Goal: Navigation & Orientation: Find specific page/section

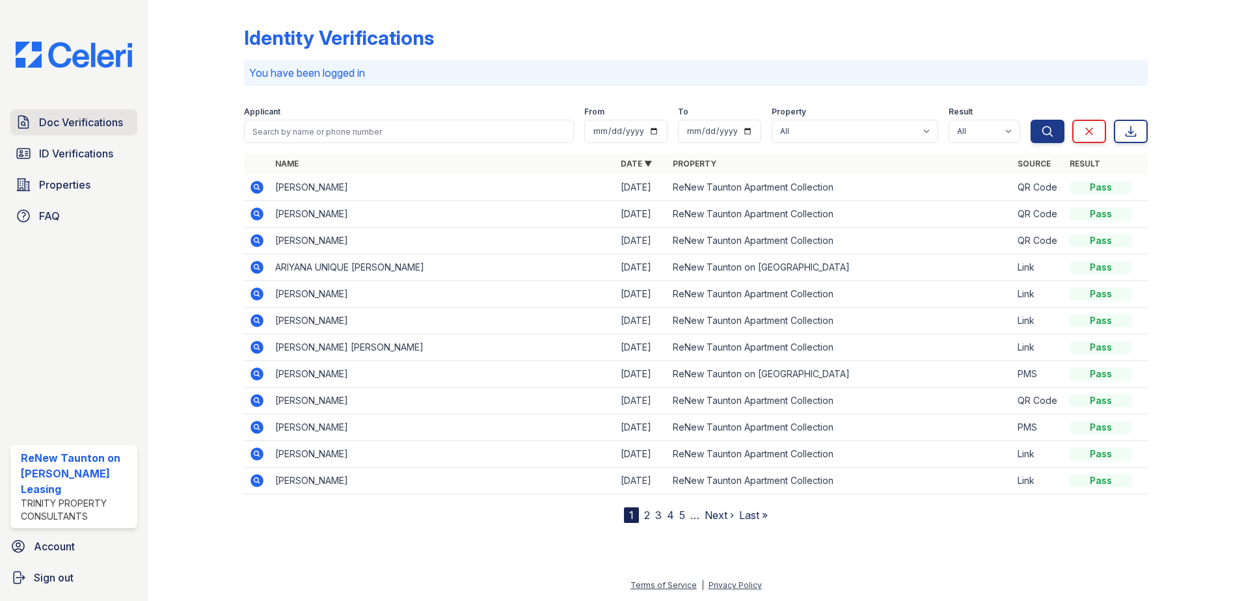
click at [118, 127] on span "Doc Verifications" at bounding box center [81, 122] width 84 height 16
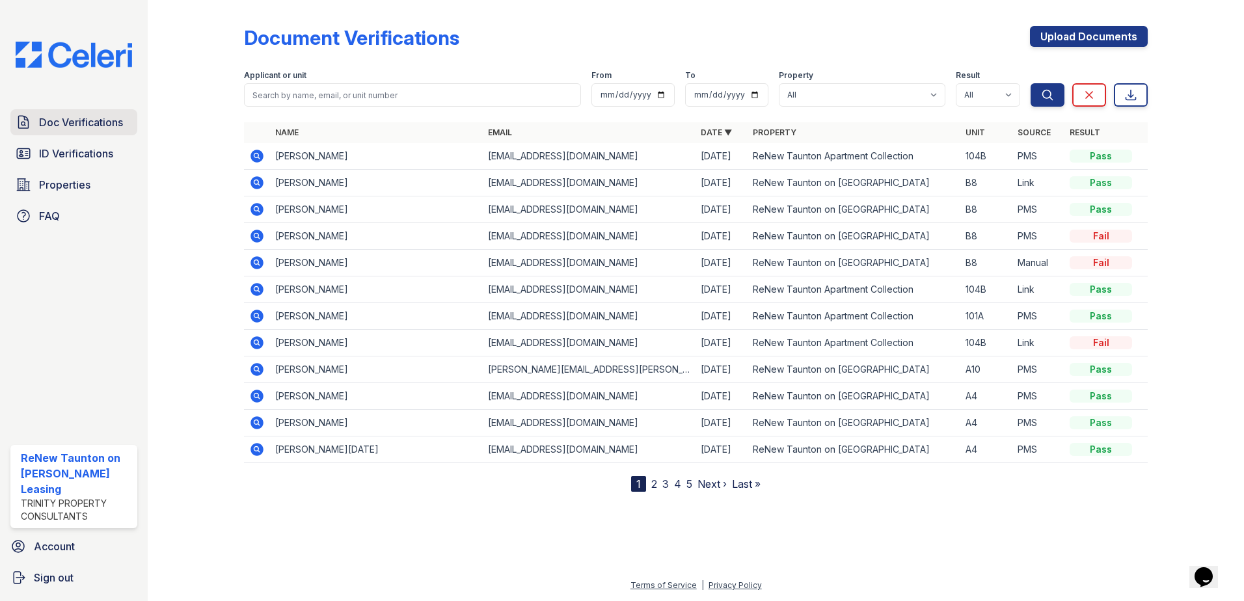
click at [77, 121] on span "Doc Verifications" at bounding box center [81, 122] width 84 height 16
click at [72, 150] on span "ID Verifications" at bounding box center [76, 154] width 74 height 16
click at [103, 112] on link "Doc Verifications" at bounding box center [73, 122] width 127 height 26
click at [101, 116] on span "Doc Verifications" at bounding box center [81, 122] width 84 height 16
click at [101, 154] on span "ID Verifications" at bounding box center [76, 154] width 74 height 16
